Goal: Find specific page/section

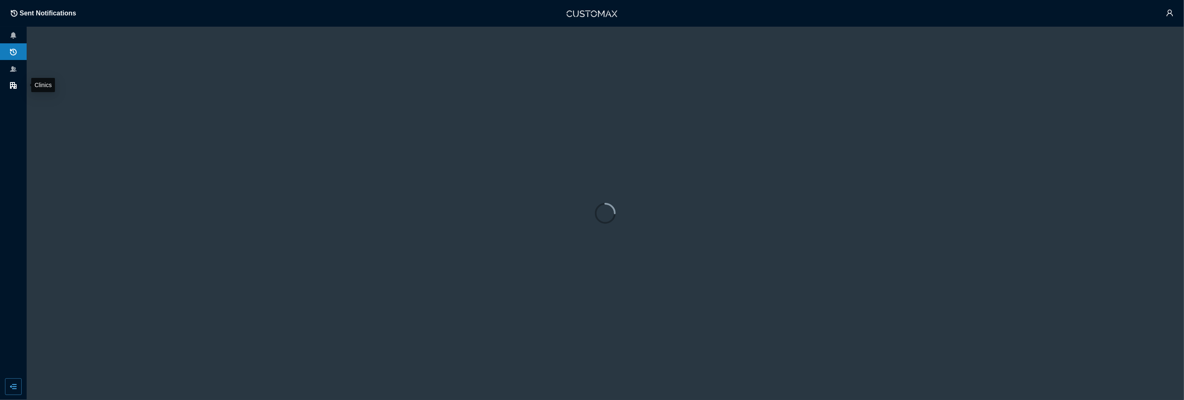
click at [17, 80] on li at bounding box center [13, 85] width 27 height 17
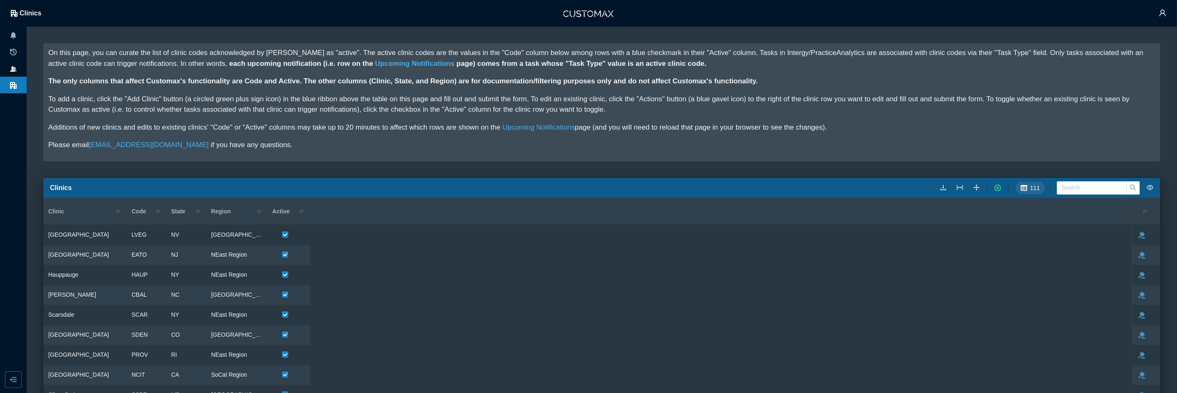
click at [15, 69] on icon at bounding box center [13, 68] width 7 height 5
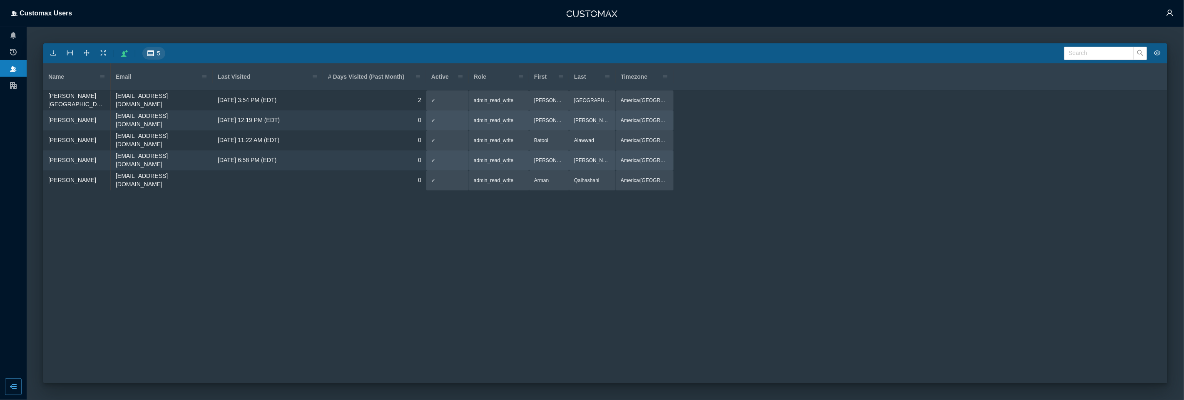
click at [576, 32] on main "5 Search Name Email Last Visited" at bounding box center [606, 213] width 1158 height 373
